Goal: Transaction & Acquisition: Purchase product/service

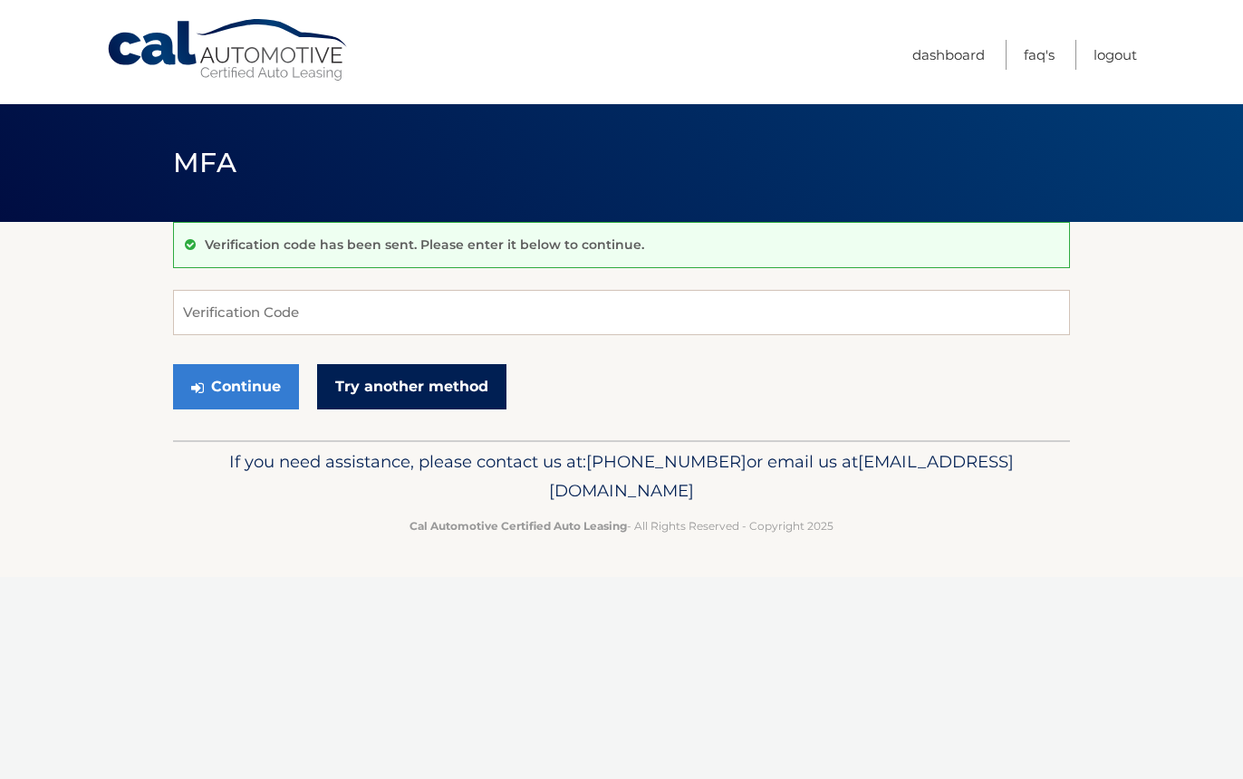
click at [417, 388] on link "Try another method" at bounding box center [411, 386] width 189 height 45
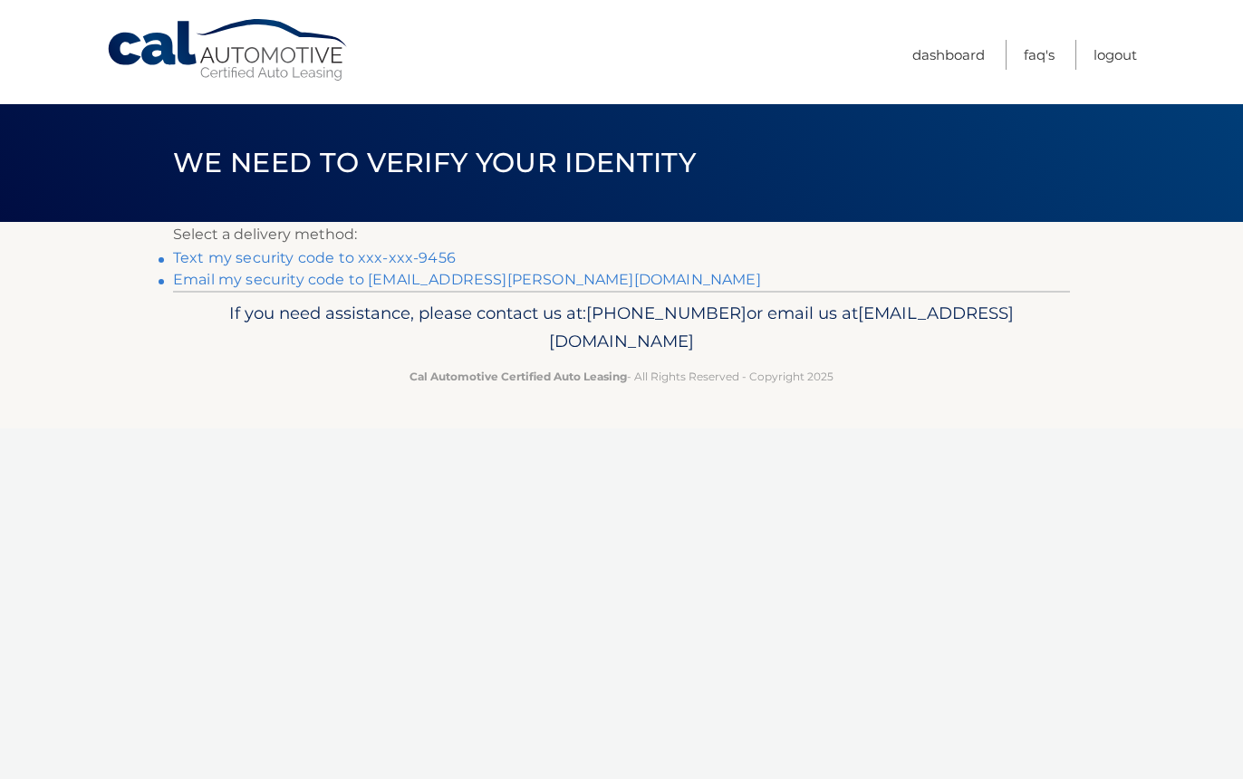
click at [438, 248] on li "Text my security code to xxx-xxx-9456" at bounding box center [621, 258] width 897 height 22
click at [436, 257] on link "Text my security code to xxx-xxx-9456" at bounding box center [314, 257] width 283 height 17
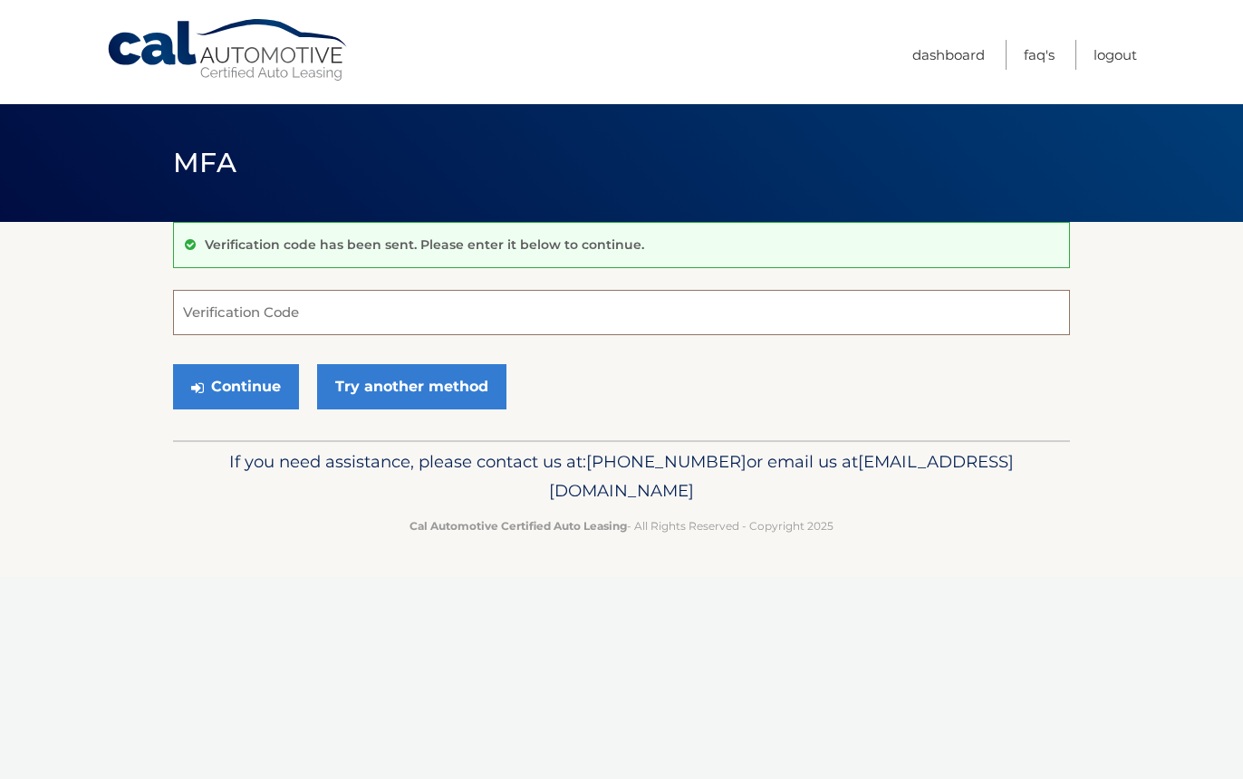
click at [761, 297] on input "Verification Code" at bounding box center [621, 312] width 897 height 45
type input "285823"
click at [242, 393] on button "Continue" at bounding box center [236, 386] width 126 height 45
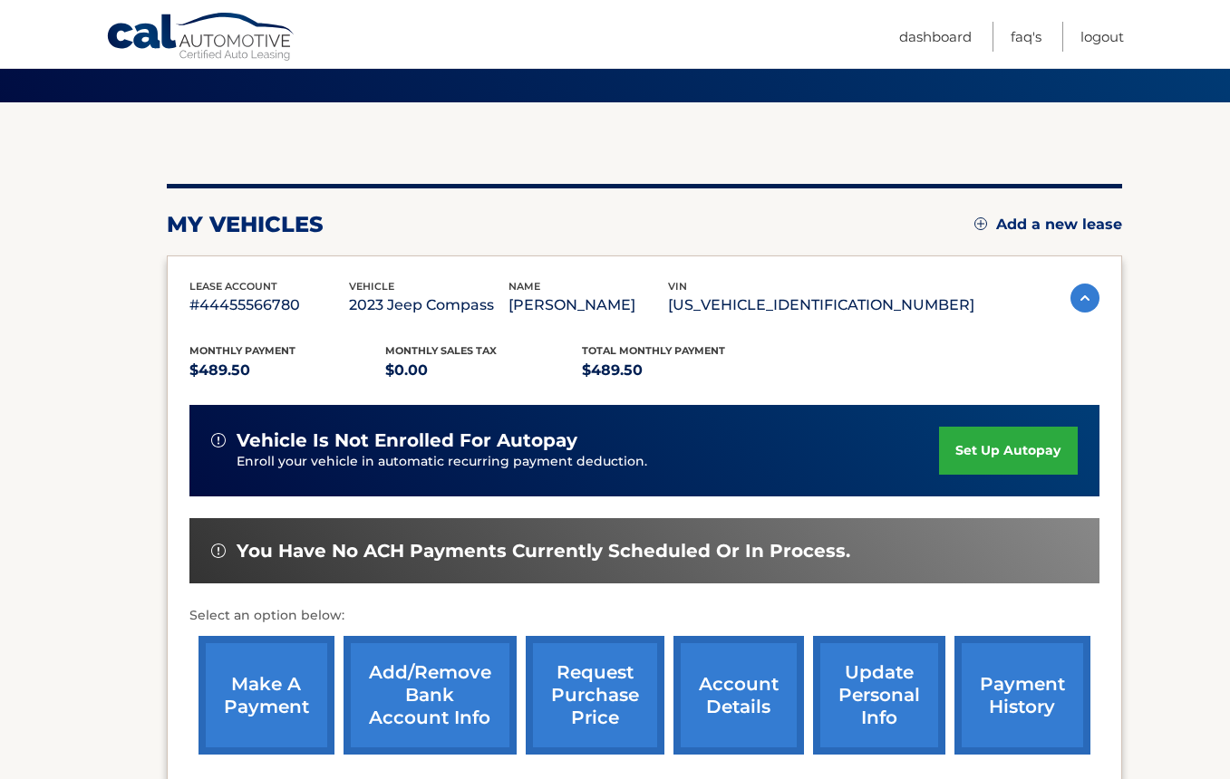
scroll to position [228, 0]
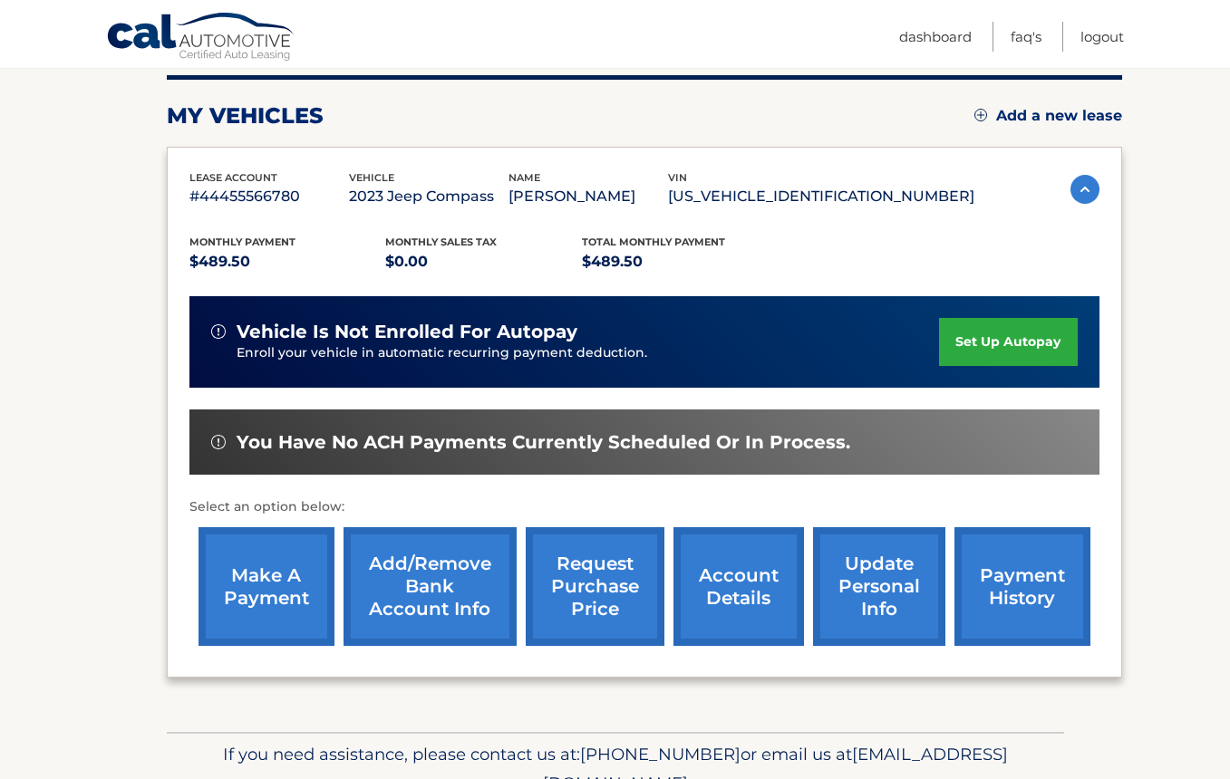
click at [272, 597] on link "make a payment" at bounding box center [266, 586] width 136 height 119
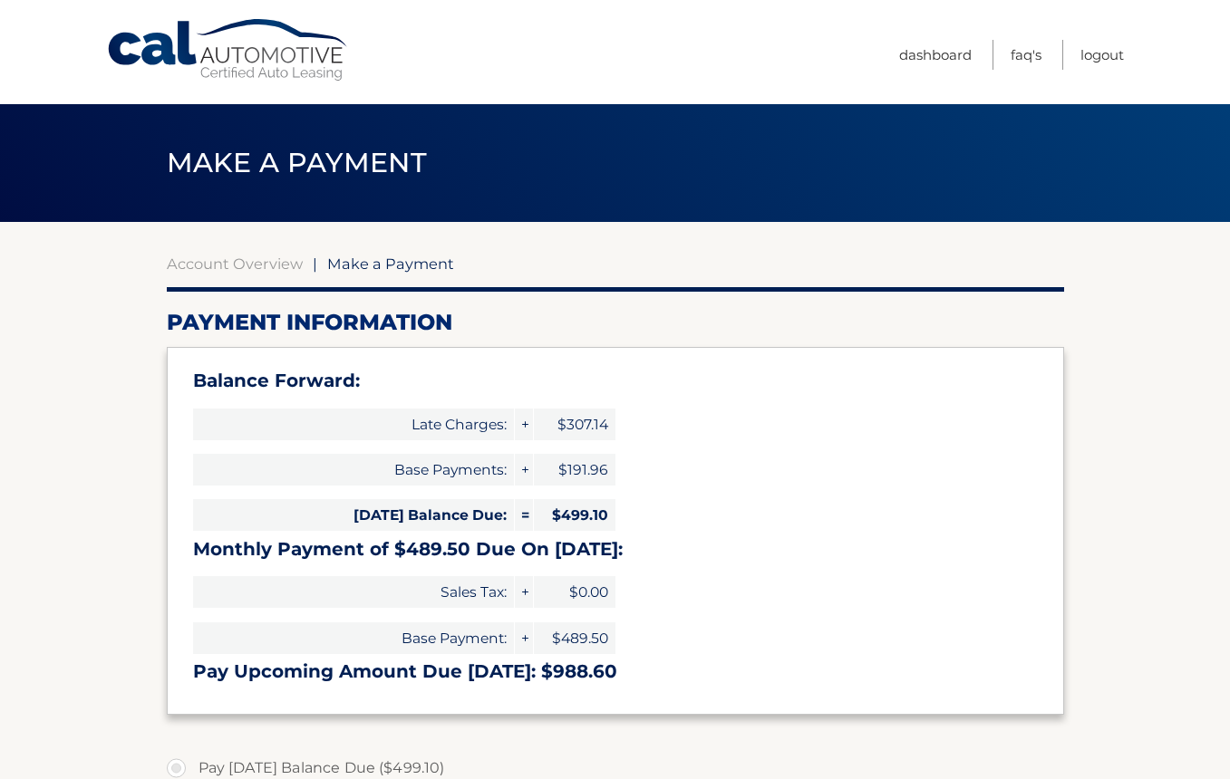
type input "988.60"
select select "NTkzOGIzZDgtMjQwMy00NDllLWFhYzMtNDNlMjIwYjkwYTRj"
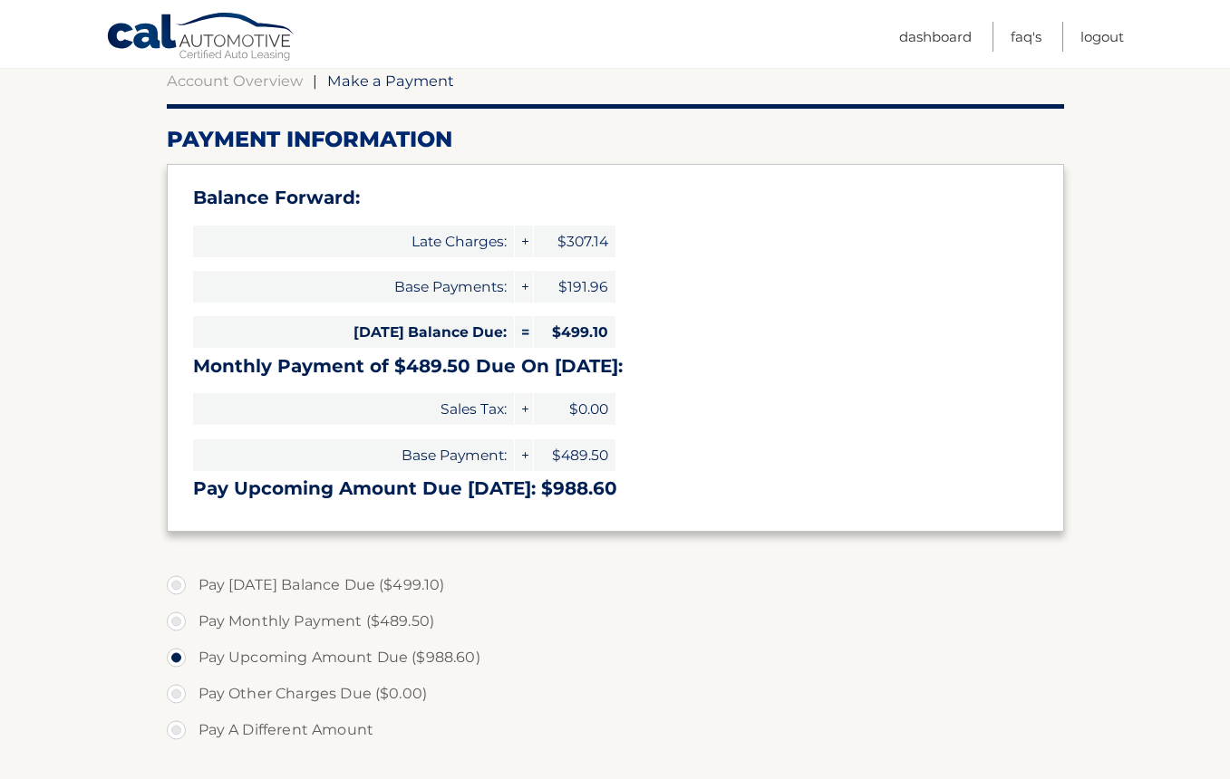
scroll to position [272, 0]
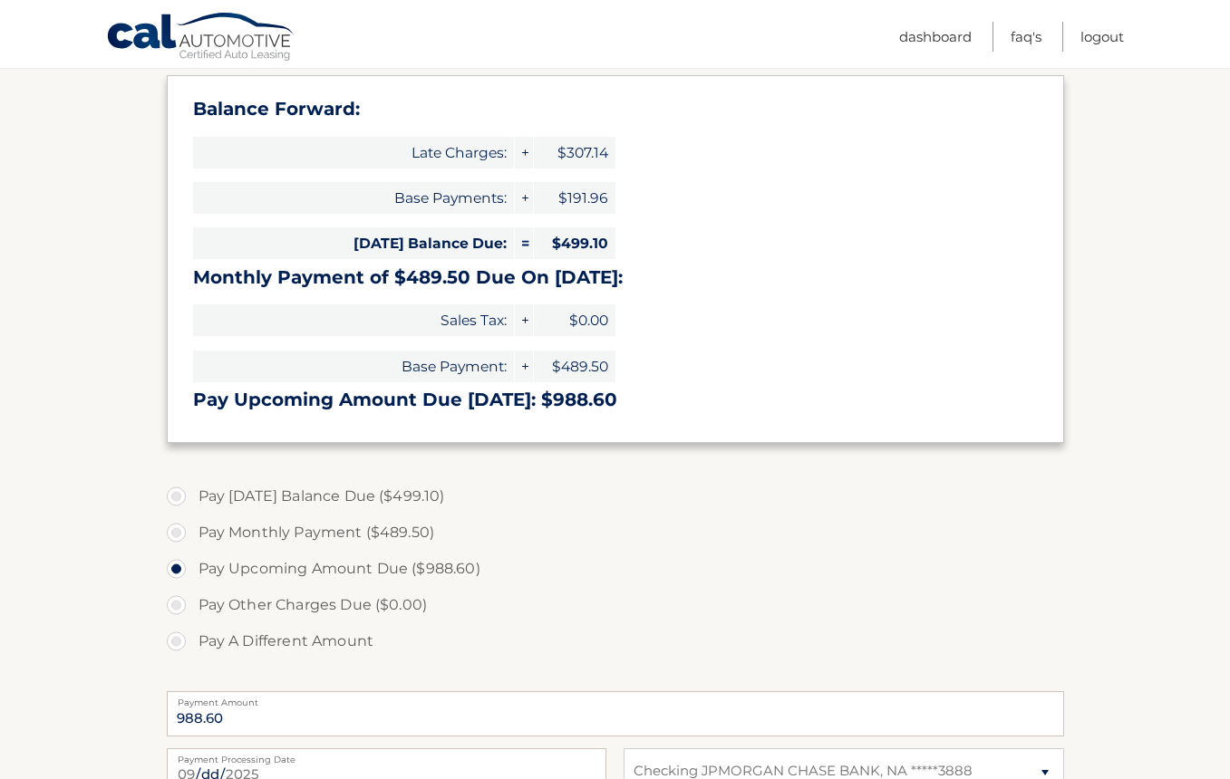
click at [244, 535] on label "Pay Monthly Payment ($489.50)" at bounding box center [615, 533] width 897 height 36
click at [192, 535] on input "Pay Monthly Payment ($489.50)" at bounding box center [183, 529] width 18 height 29
radio input "true"
type input "489.50"
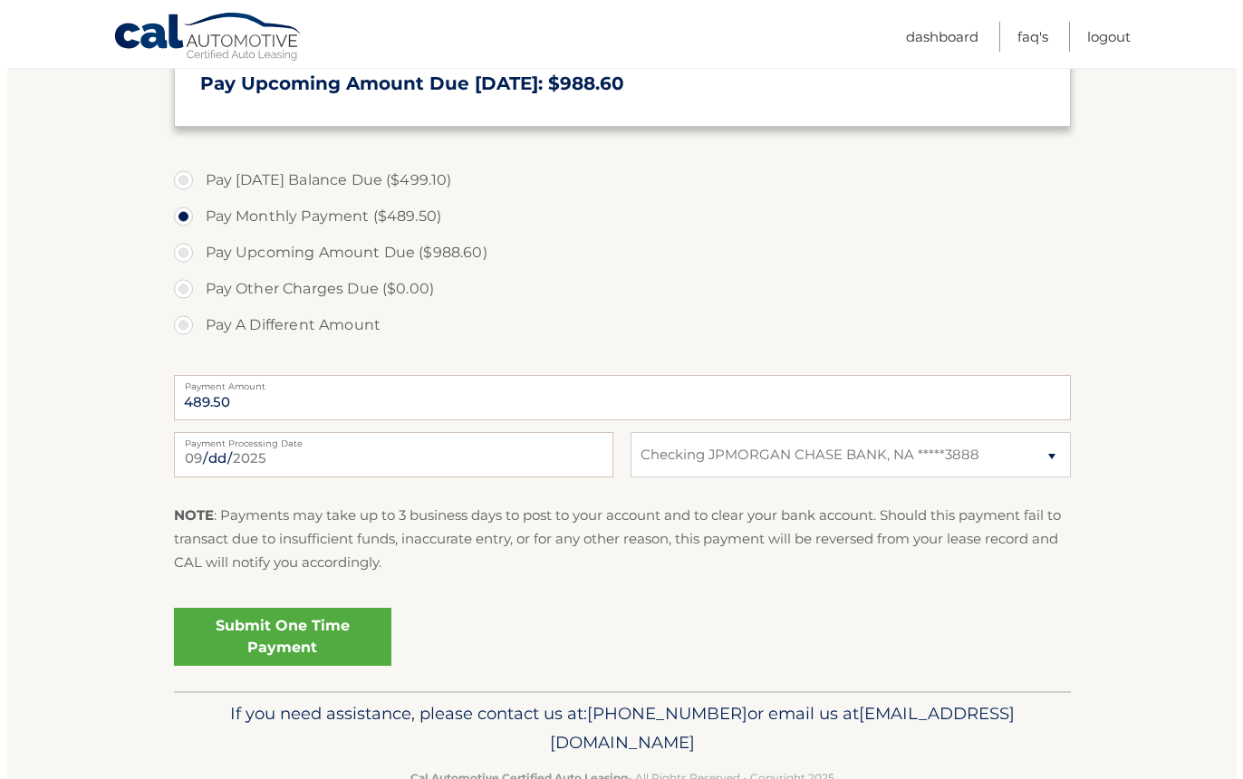
scroll to position [634, 0]
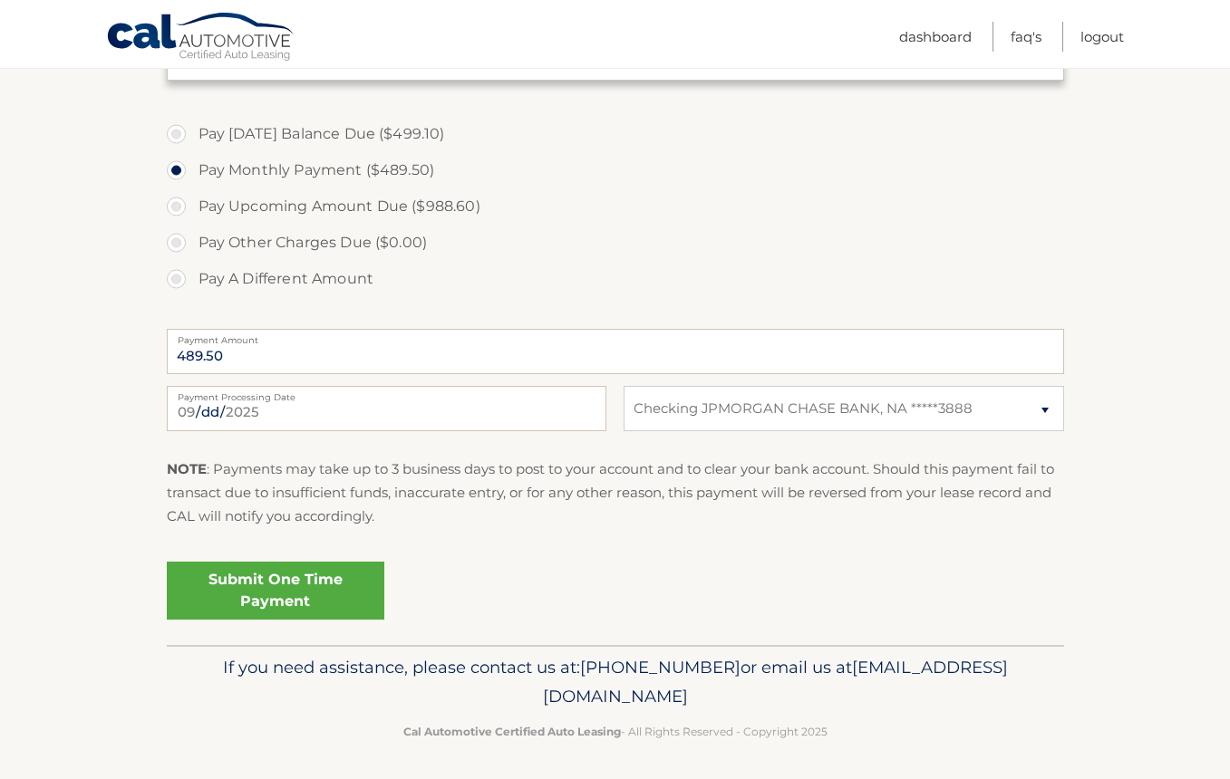
click at [287, 591] on link "Submit One Time Payment" at bounding box center [275, 591] width 217 height 58
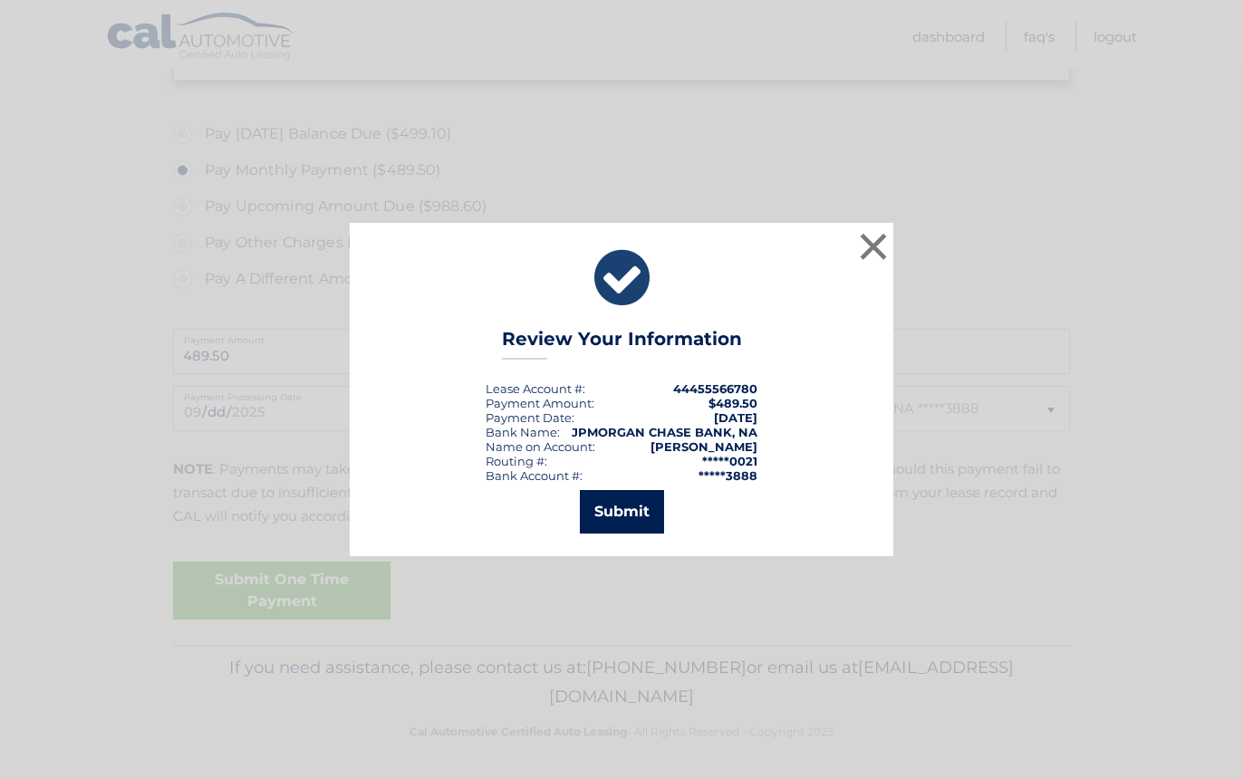
click at [611, 517] on button "Submit" at bounding box center [622, 511] width 84 height 43
